Goal: Transaction & Acquisition: Book appointment/travel/reservation

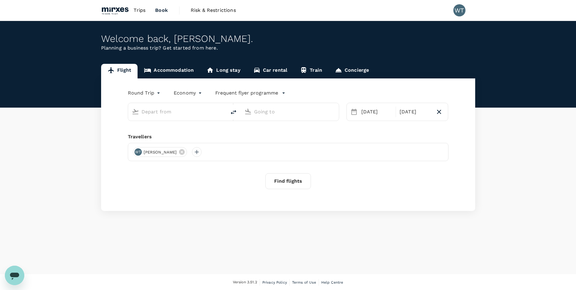
type input "Singapore Changi (SIN)"
type input "[GEOGRAPHIC_DATA], [GEOGRAPHIC_DATA] (any)"
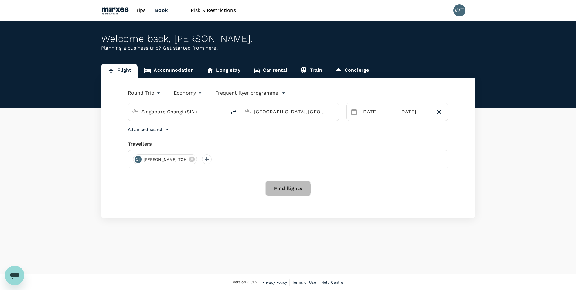
click at [282, 188] on button "Find flights" at bounding box center [288, 188] width 46 height 16
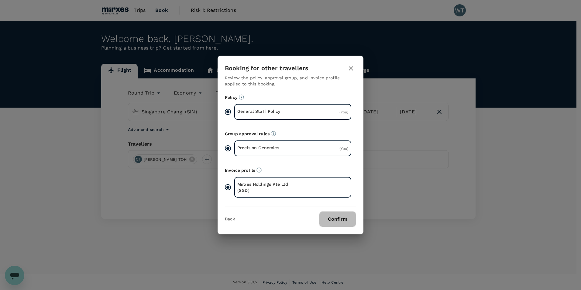
click at [332, 219] on button "Confirm" at bounding box center [337, 219] width 37 height 16
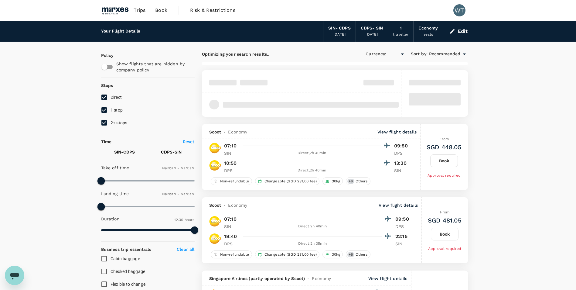
type input "SGD"
type input "1440"
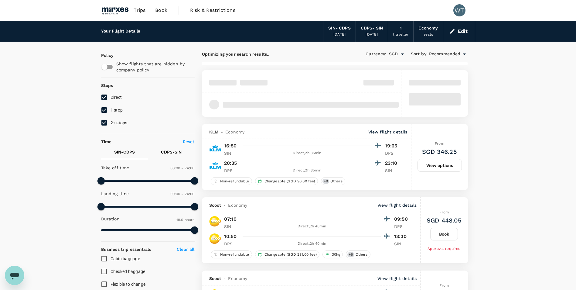
type input "1140"
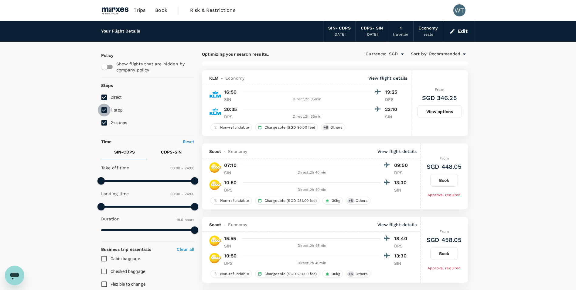
click at [106, 111] on input "1 stop" at bounding box center [104, 110] width 13 height 13
checkbox input "false"
click at [104, 122] on input "2+ stops" at bounding box center [104, 122] width 13 height 13
checkbox input "false"
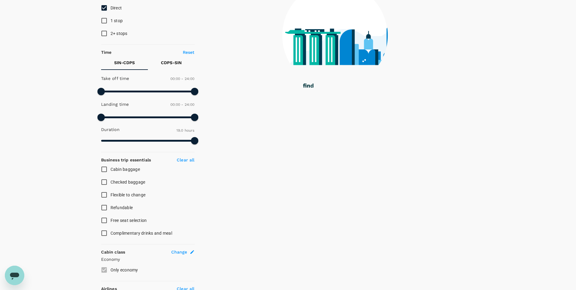
scroll to position [91, 0]
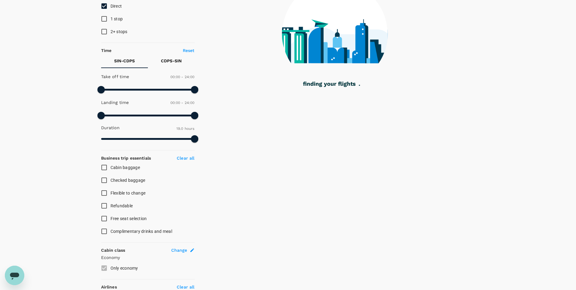
click at [105, 179] on input "Checked baggage" at bounding box center [104, 180] width 13 height 13
checkbox input "true"
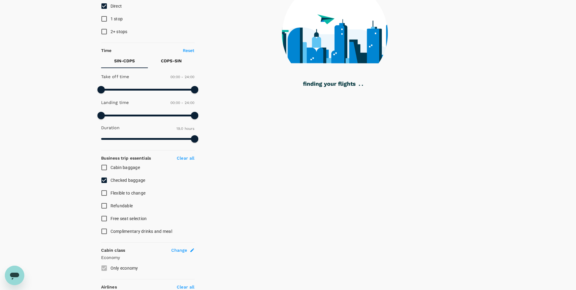
click at [105, 165] on input "Cabin baggage" at bounding box center [104, 167] width 13 height 13
checkbox input "true"
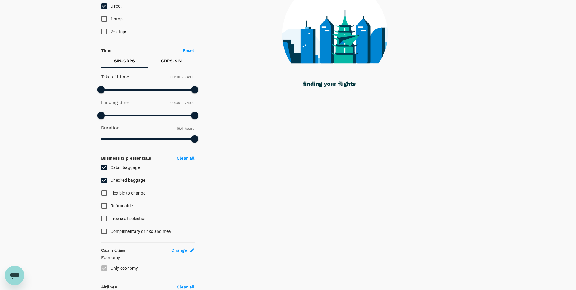
click at [103, 218] on input "Free seat selection" at bounding box center [104, 218] width 13 height 13
checkbox input "true"
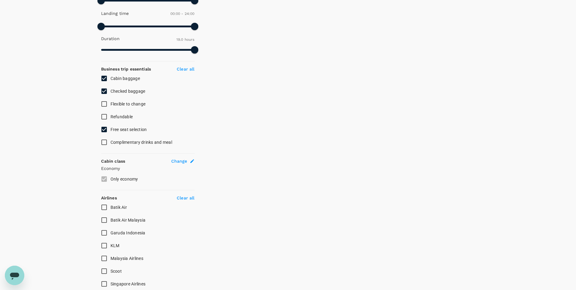
scroll to position [243, 0]
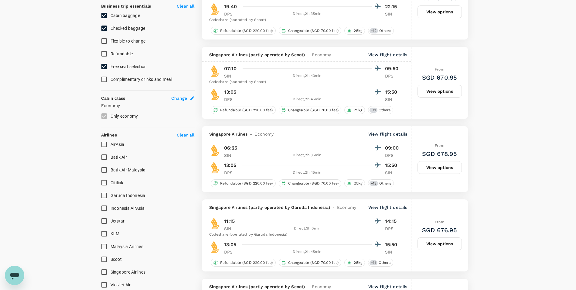
click at [104, 271] on input "Singapore Airlines" at bounding box center [104, 271] width 13 height 13
checkbox input "true"
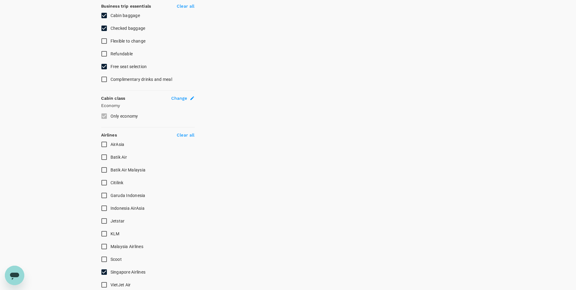
scroll to position [91, 0]
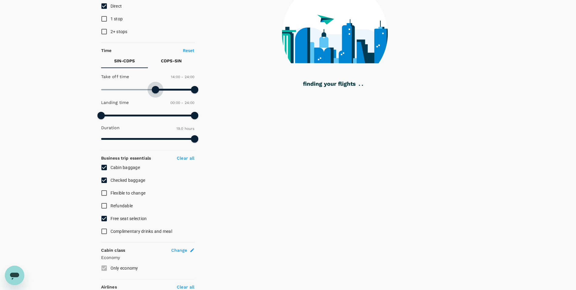
type input "870"
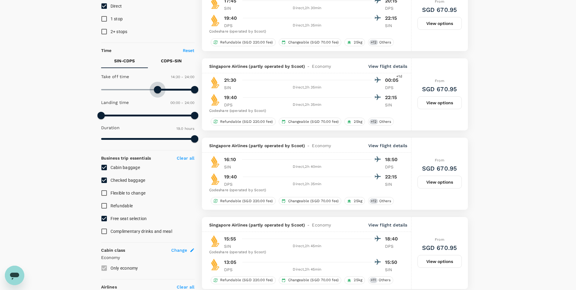
type input "SGD"
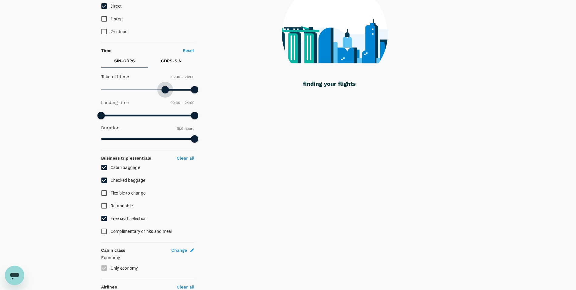
type input "1050"
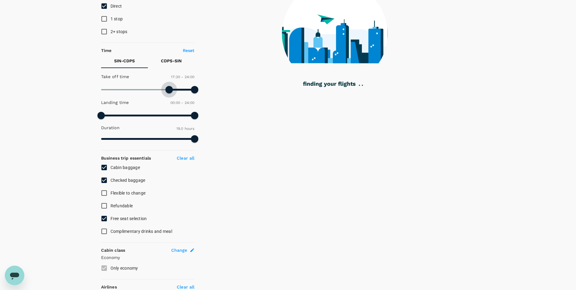
drag, startPoint x: 104, startPoint y: 89, endPoint x: 169, endPoint y: 95, distance: 65.9
click at [169, 93] on span at bounding box center [168, 89] width 7 height 7
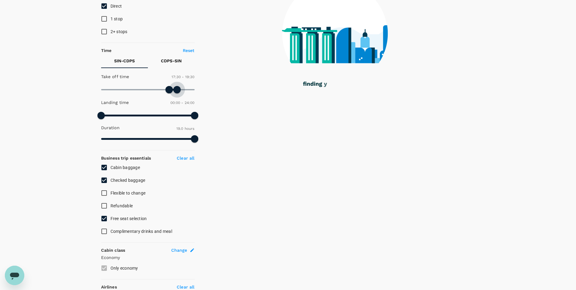
type input "1140"
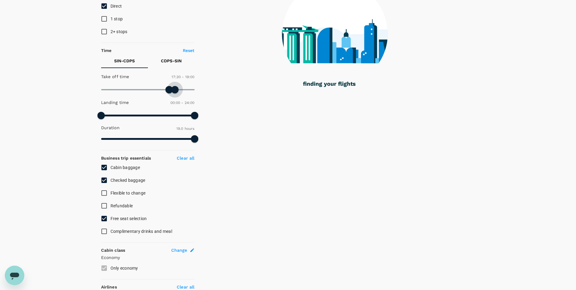
drag, startPoint x: 193, startPoint y: 91, endPoint x: 176, endPoint y: 90, distance: 17.0
click at [176, 90] on span at bounding box center [174, 89] width 7 height 7
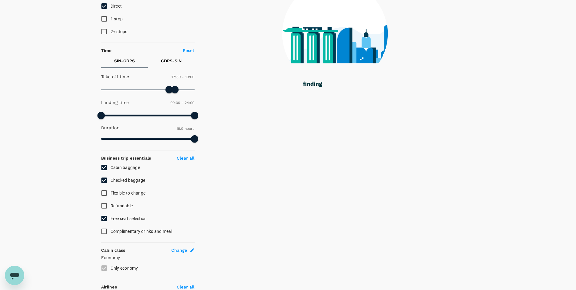
click at [166, 61] on p "CDPS - SIN" at bounding box center [171, 61] width 21 height 6
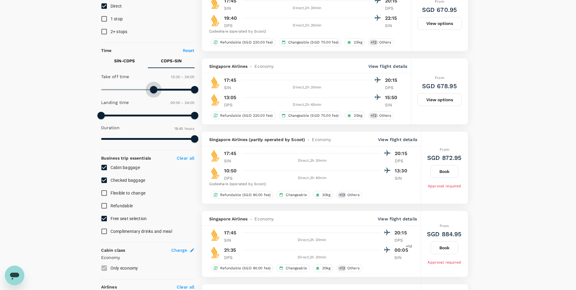
drag, startPoint x: 101, startPoint y: 88, endPoint x: 154, endPoint y: 90, distance: 52.6
click at [154, 90] on span at bounding box center [153, 89] width 7 height 7
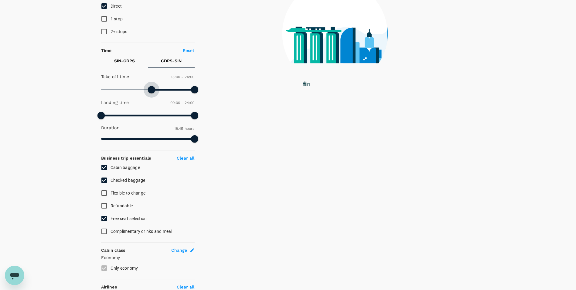
type input "750"
click at [150, 89] on span at bounding box center [151, 89] width 7 height 7
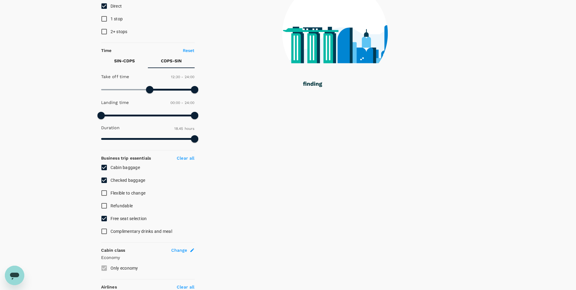
checkbox input "false"
checkbox input "true"
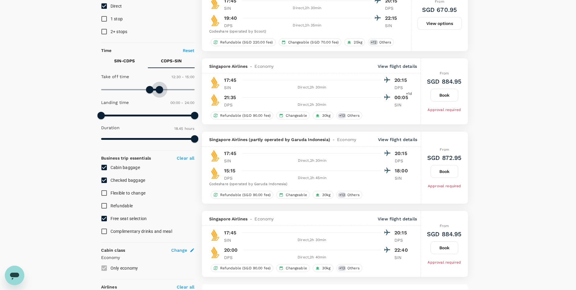
drag, startPoint x: 193, startPoint y: 88, endPoint x: 159, endPoint y: 88, distance: 34.6
click at [159, 88] on span at bounding box center [159, 89] width 7 height 7
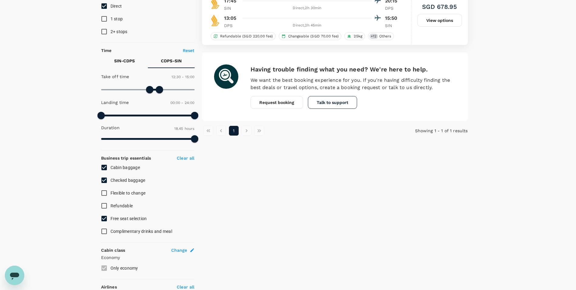
type input "870"
click at [157, 90] on span at bounding box center [157, 89] width 7 height 7
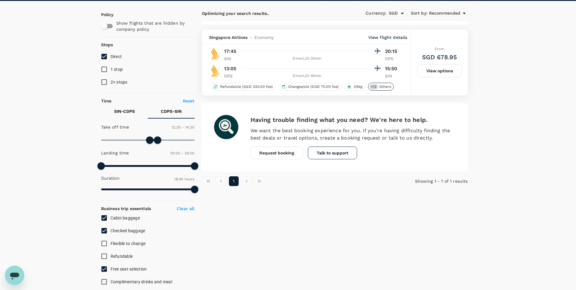
scroll to position [0, 0]
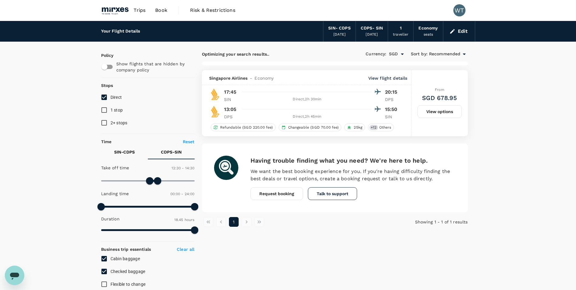
click at [446, 110] on button "View options" at bounding box center [439, 111] width 44 height 13
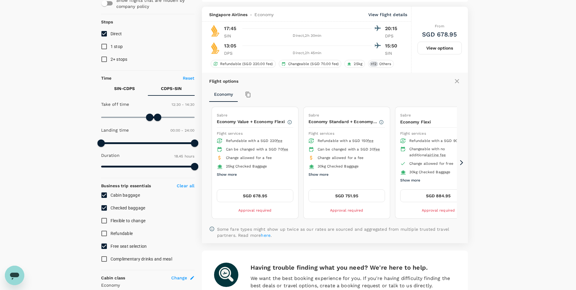
scroll to position [70, 0]
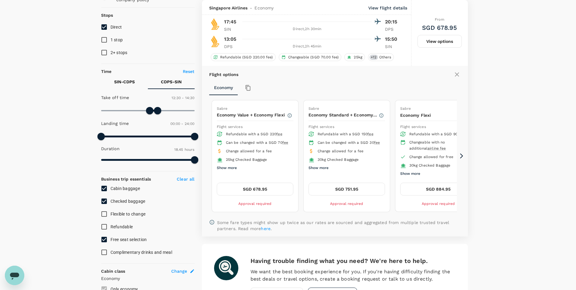
checkbox input "false"
checkbox input "true"
click at [347, 187] on button "SGD 751.95" at bounding box center [346, 188] width 77 height 13
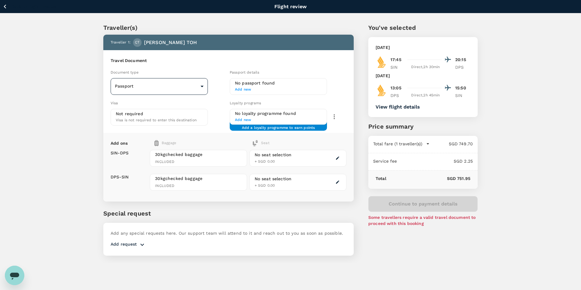
click at [156, 86] on body "Back to flight results Flight review Traveller(s) Traveller 1 : CT CHEE KEONG T…" at bounding box center [290, 153] width 581 height 306
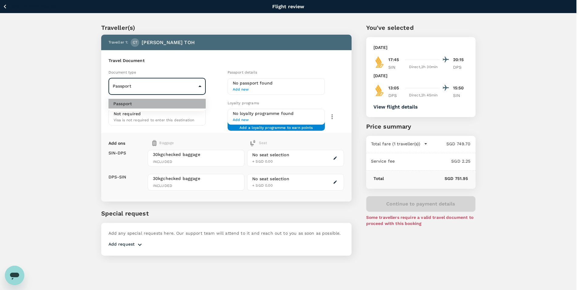
click at [145, 103] on li "Passport" at bounding box center [156, 104] width 97 height 10
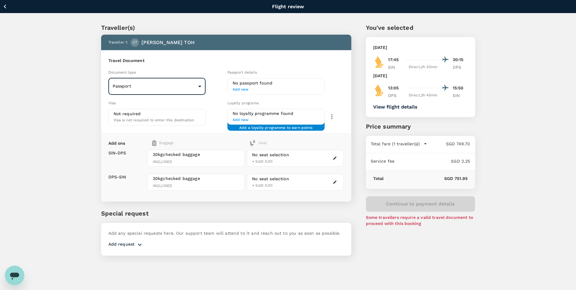
click at [261, 85] on h6 "No passport found" at bounding box center [276, 83] width 87 height 7
click at [238, 88] on span "Add new" at bounding box center [276, 90] width 87 height 6
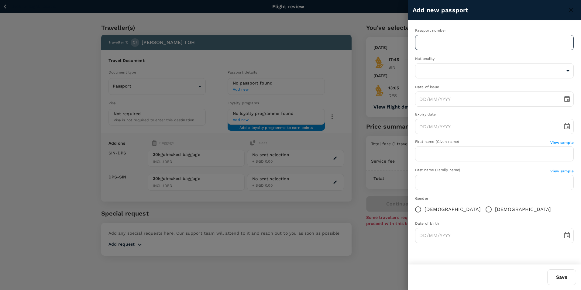
drag, startPoint x: 428, startPoint y: 43, endPoint x: 437, endPoint y: 44, distance: 8.6
click at [428, 43] on input "text" at bounding box center [494, 42] width 158 height 15
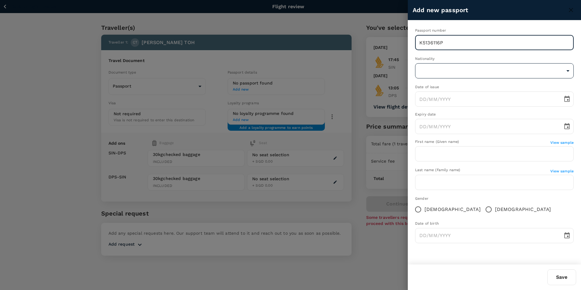
type input "K5136116P"
click at [447, 71] on body "Back to flight results Flight review Traveller(s) Traveller 1 : CT CHEE KEONG T…" at bounding box center [290, 153] width 581 height 306
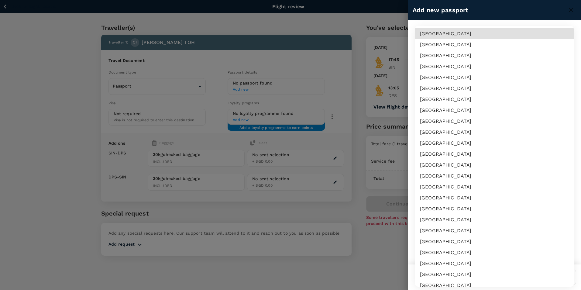
scroll to position [1484, 0]
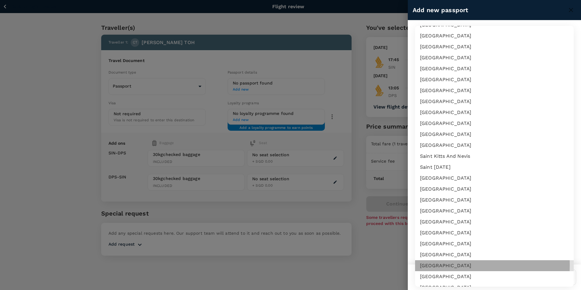
click at [445, 265] on li "Singapore" at bounding box center [494, 265] width 158 height 11
type input "SG"
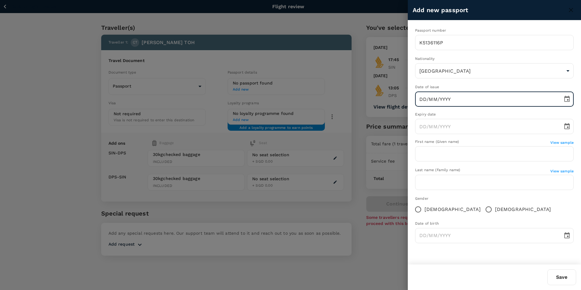
click at [445, 101] on input "DD/MM/YYYY" at bounding box center [486, 98] width 143 height 15
type input "23/07/2024"
click at [444, 129] on input "DD/MM/YYYY" at bounding box center [486, 126] width 143 height 15
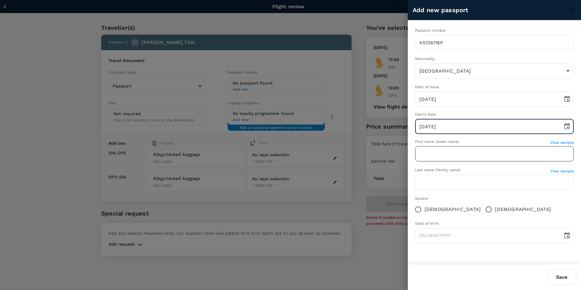
type input "23/07/2034"
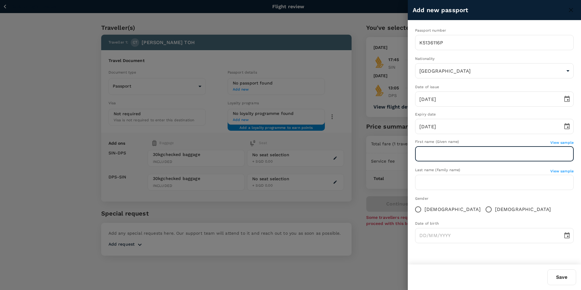
click at [452, 152] on input "text" at bounding box center [494, 153] width 158 height 15
type input "CHEE KEONG"
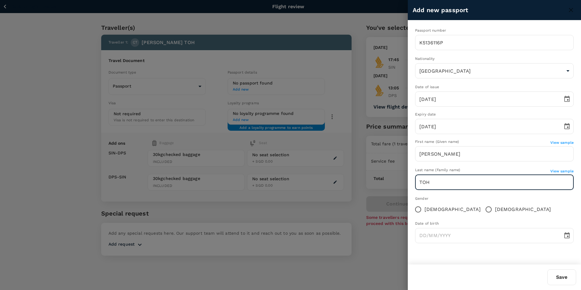
type input "TOH"
click at [492, 165] on div "Passport number K5136116P ​ Nationality Singapore SG ​ Date of issue 23/07/2024…" at bounding box center [493, 137] width 173 height 235
click at [482, 209] on input "Male" at bounding box center [488, 209] width 13 height 13
radio input "true"
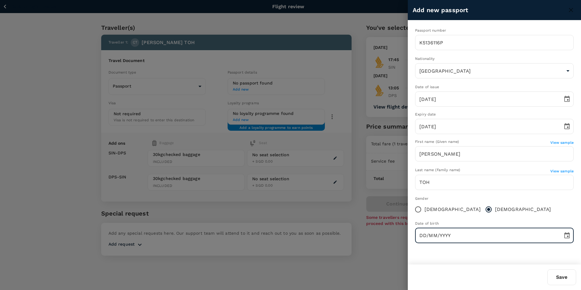
click at [451, 235] on input "DD/MM/YYYY" at bounding box center [486, 235] width 143 height 15
type input "18/12/1971"
click at [491, 251] on div "Passport number K5136116P ​ Nationality Singapore SG ​ Date of issue 23/07/2024…" at bounding box center [493, 137] width 173 height 235
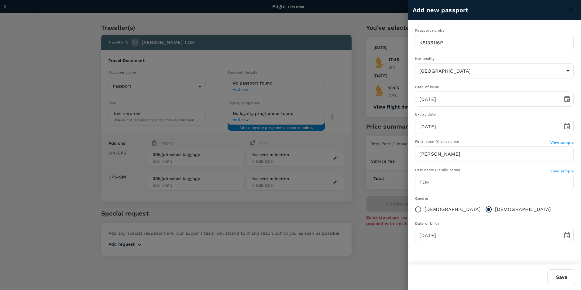
click at [565, 277] on button "Save" at bounding box center [561, 277] width 29 height 16
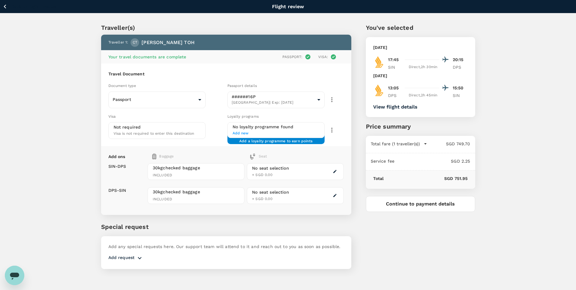
click at [418, 203] on button "Continue to payment details" at bounding box center [420, 204] width 109 height 16
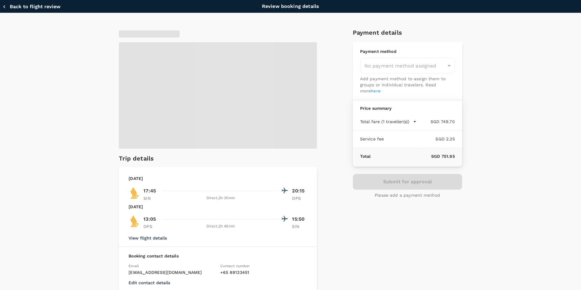
type input "9fbbbe2b-f4ca-495e-a82e-e84c83b30aa5"
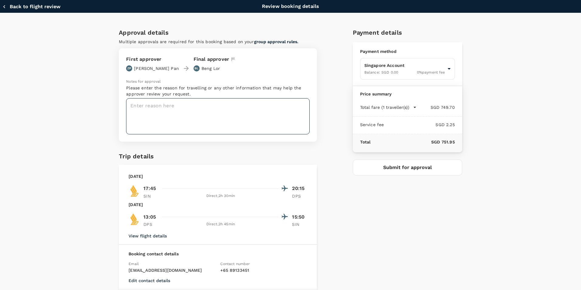
click at [193, 110] on textarea at bounding box center [217, 116] width 183 height 36
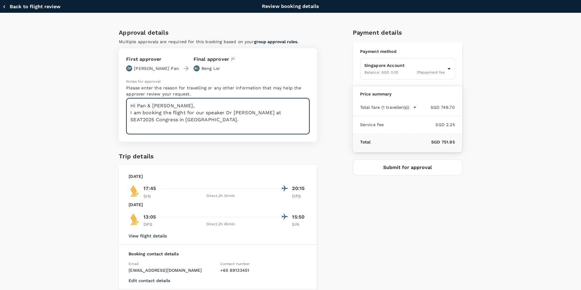
drag, startPoint x: 146, startPoint y: 105, endPoint x: 171, endPoint y: 106, distance: 25.2
click at [171, 106] on textarea "Hi Pan & Beng Lor, I am booking the flight for our speaker Dr Toh Chee Keong at…" at bounding box center [217, 116] width 183 height 36
click at [177, 120] on textarea "Hi Pan, I am booking the flight for our speaker Dr Toh Chee Keong at SEAT2025 C…" at bounding box center [217, 116] width 183 height 36
type textarea "Hi Pan, I am booking the flight for our speaker Dr Toh Chee Keong at SEAT2025 C…"
click at [409, 165] on button "Submit for approval" at bounding box center [407, 167] width 109 height 16
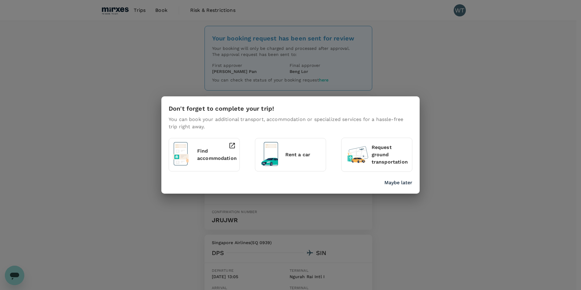
click at [396, 182] on p "Maybe later" at bounding box center [398, 182] width 28 height 7
